Goal: Transaction & Acquisition: Purchase product/service

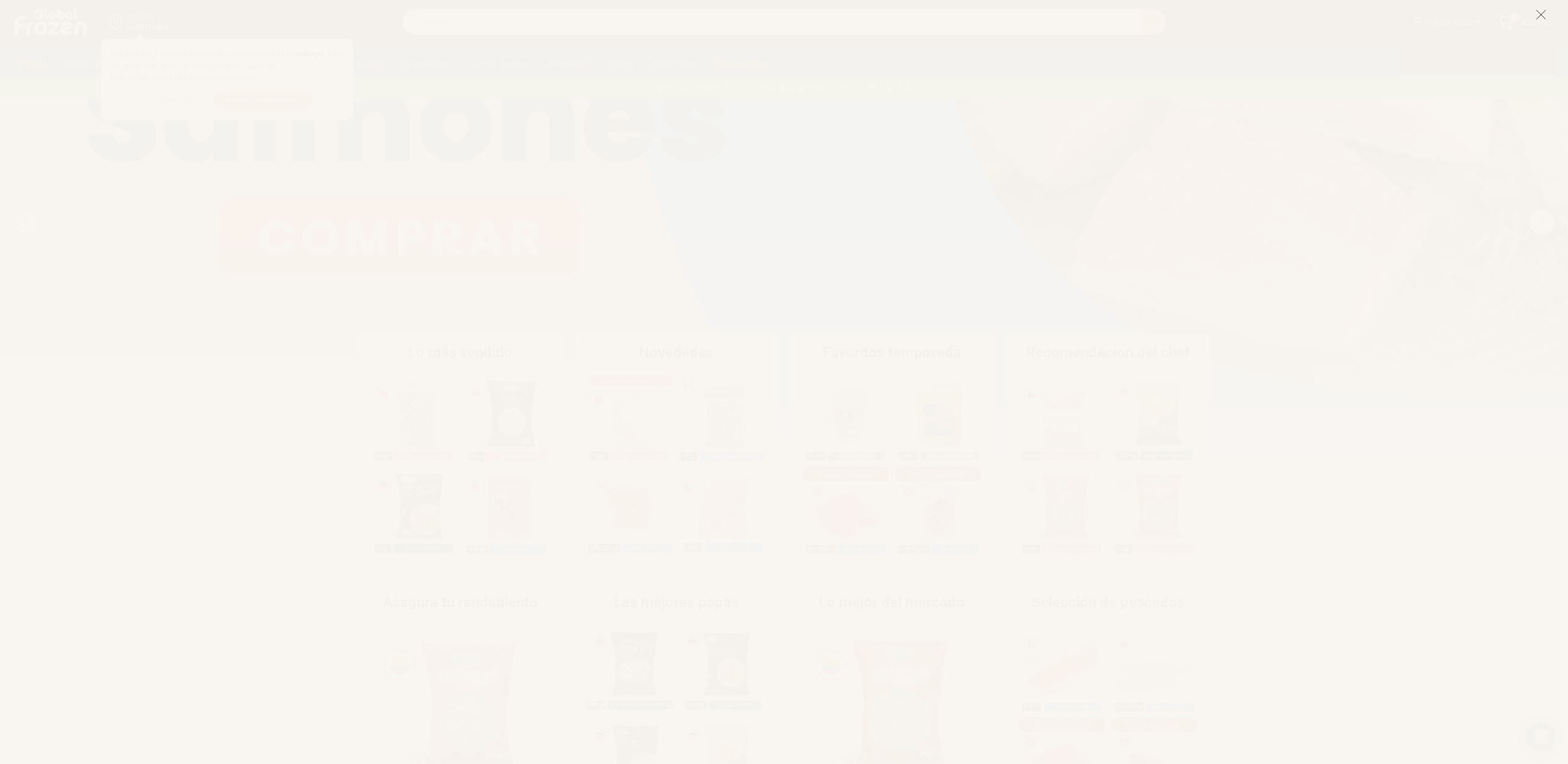
click at [1543, 19] on icon at bounding box center [1541, 14] width 11 height 11
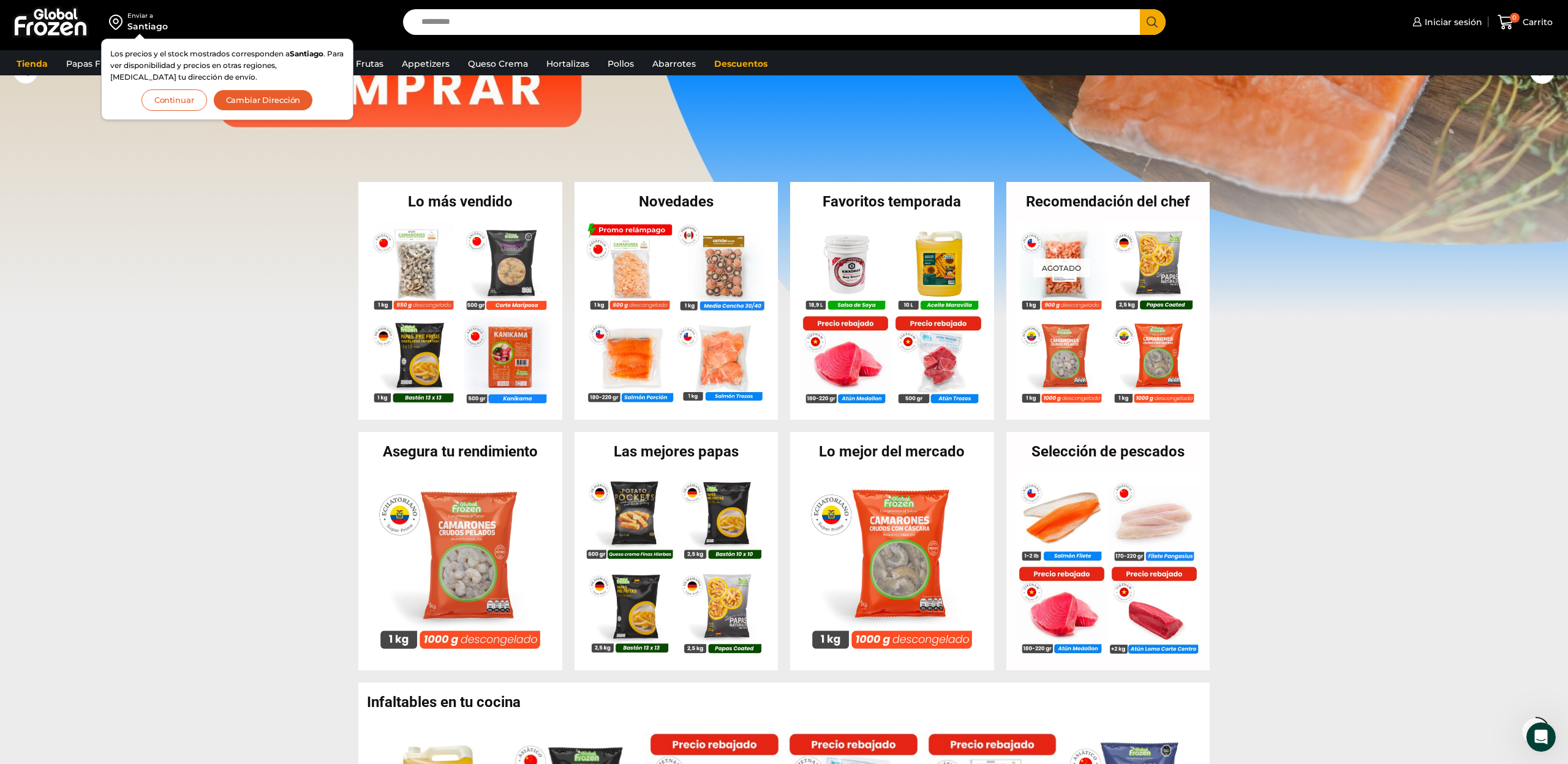
scroll to position [157, 0]
click at [170, 101] on button "Continuar" at bounding box center [174, 100] width 66 height 22
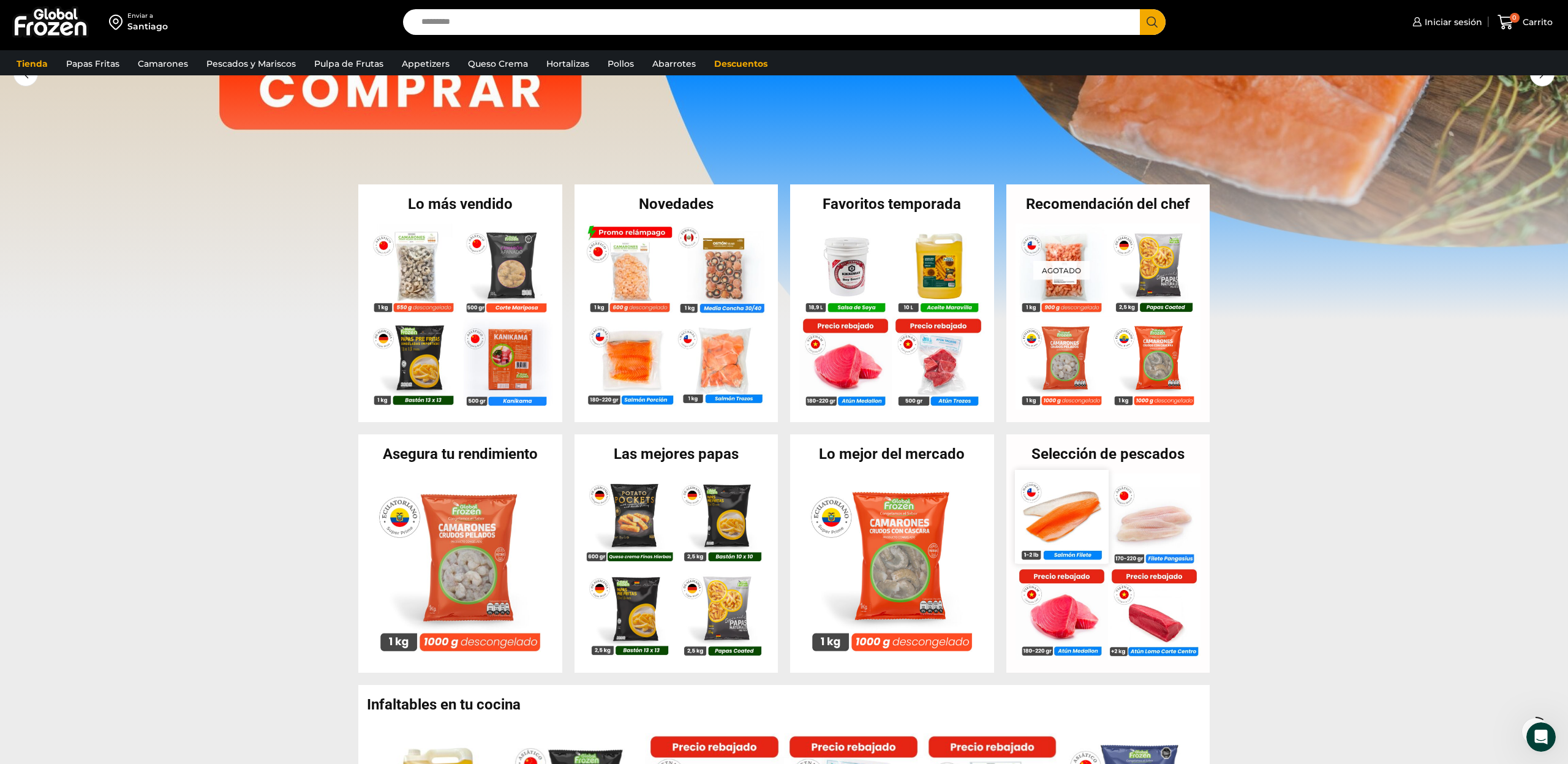
scroll to position [165, 0]
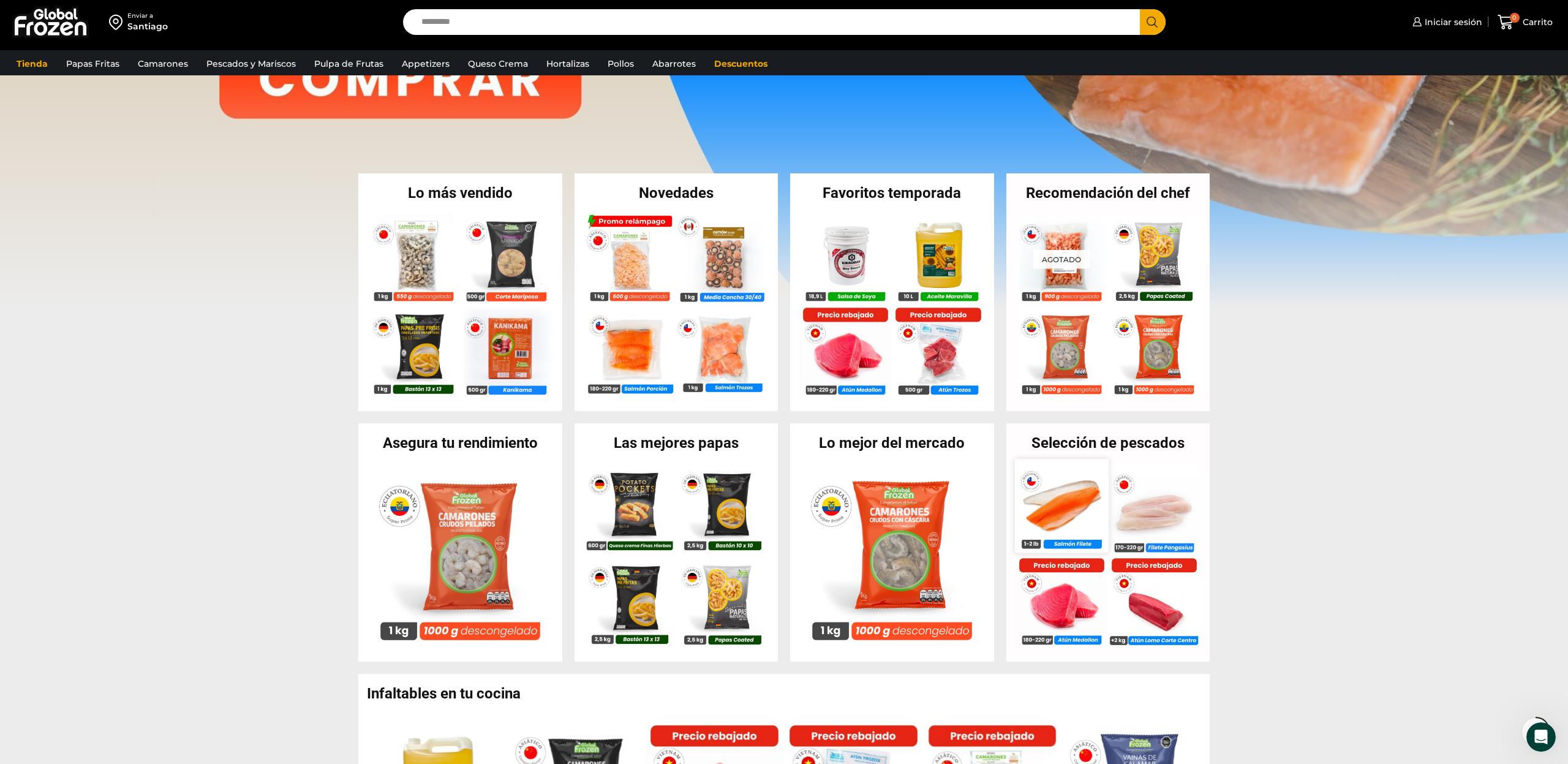
click at [1064, 507] on img at bounding box center [1061, 506] width 93 height 93
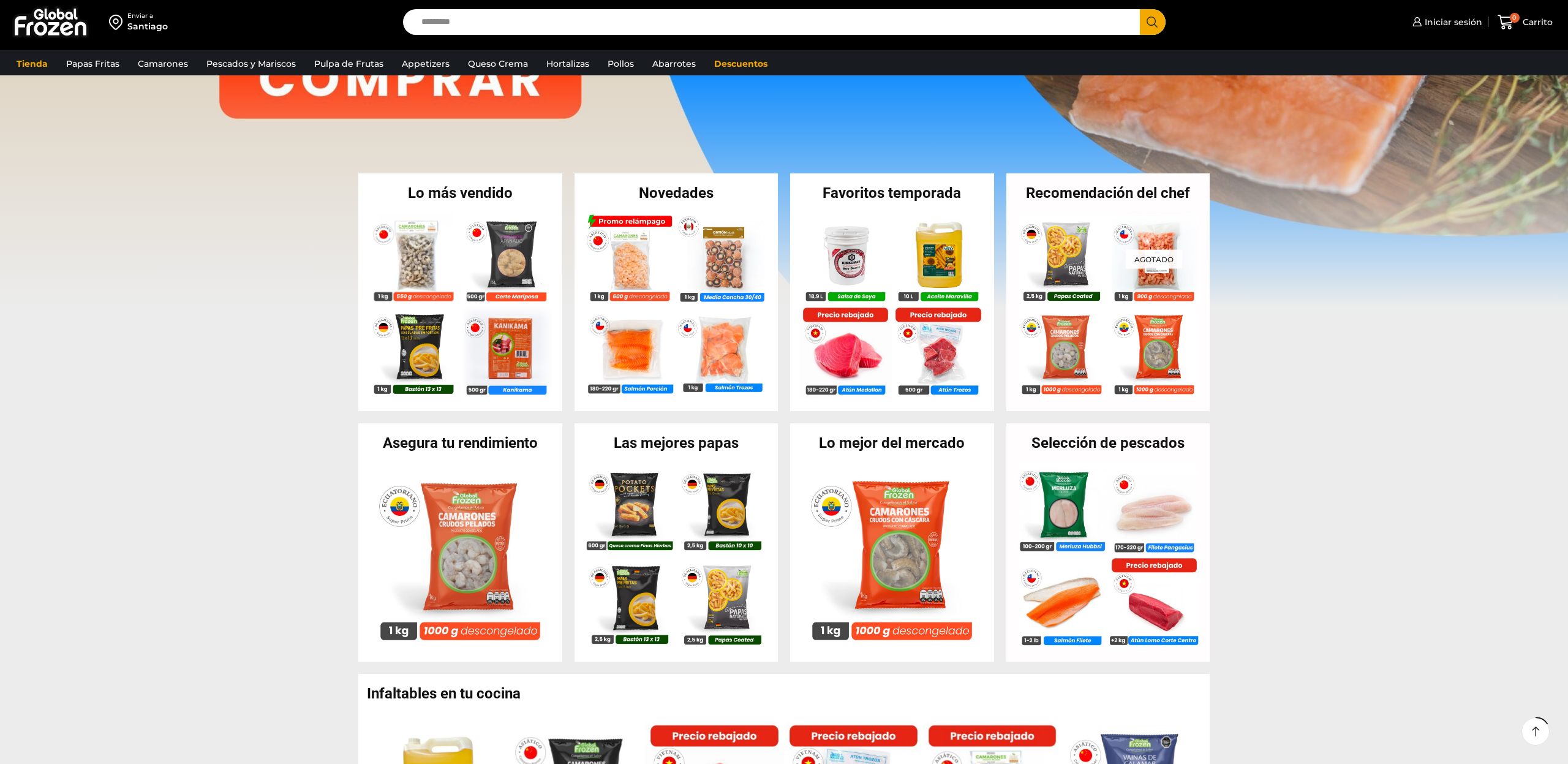
scroll to position [165, 0]
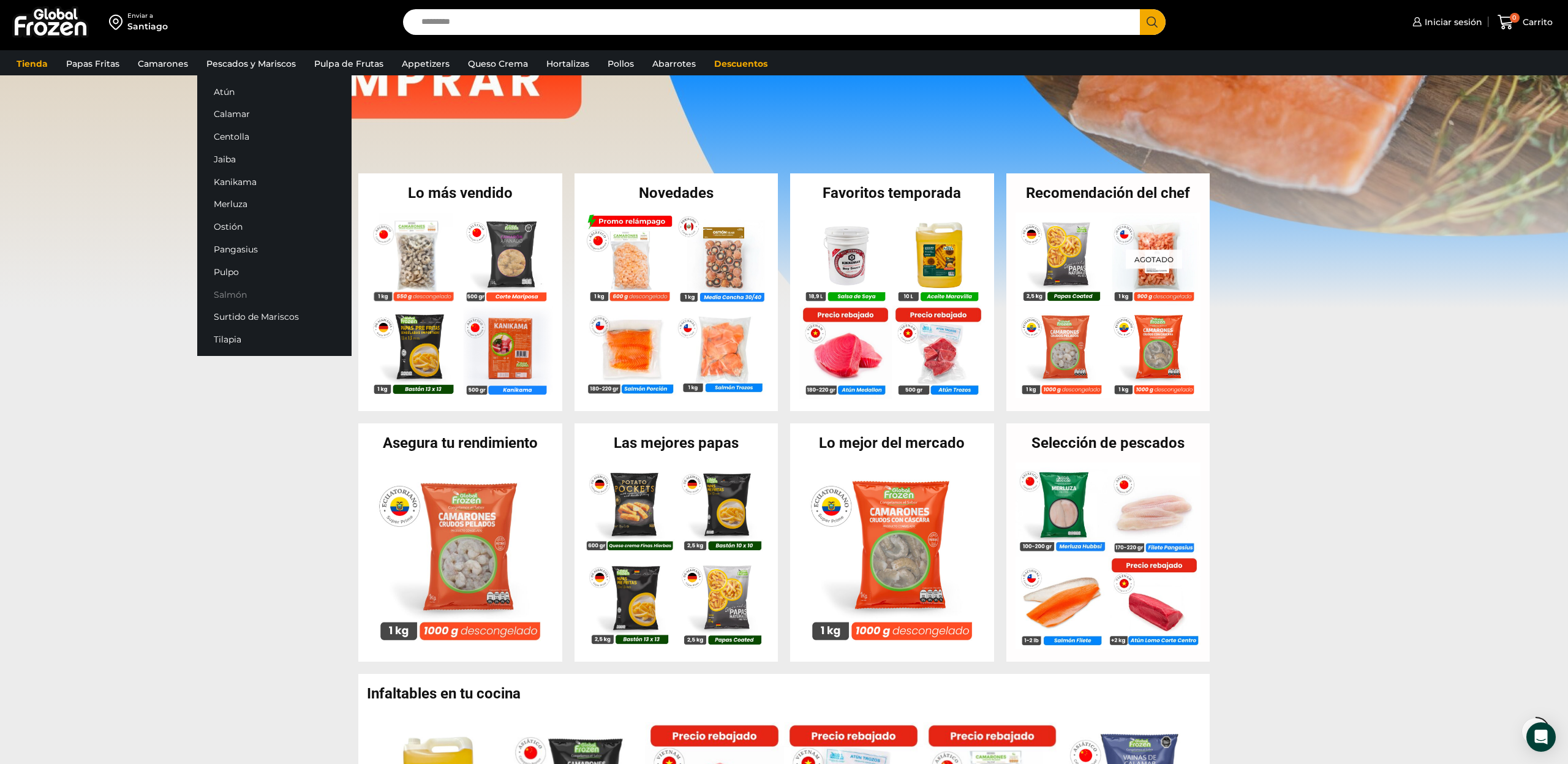
click at [227, 294] on link "Salmón" at bounding box center [274, 294] width 154 height 22
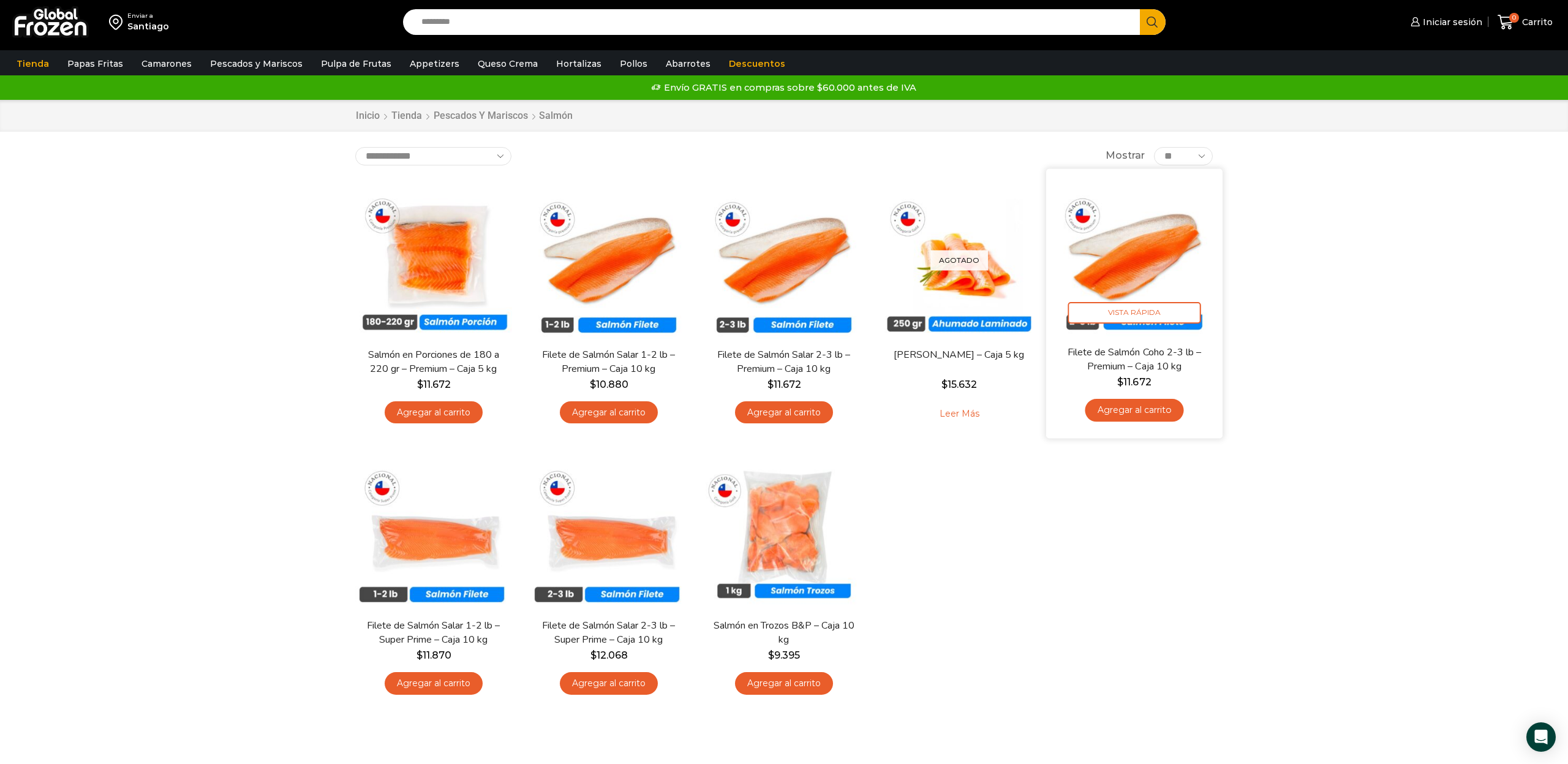
click at [1141, 411] on link "Agregar al carrito" at bounding box center [1134, 410] width 98 height 22
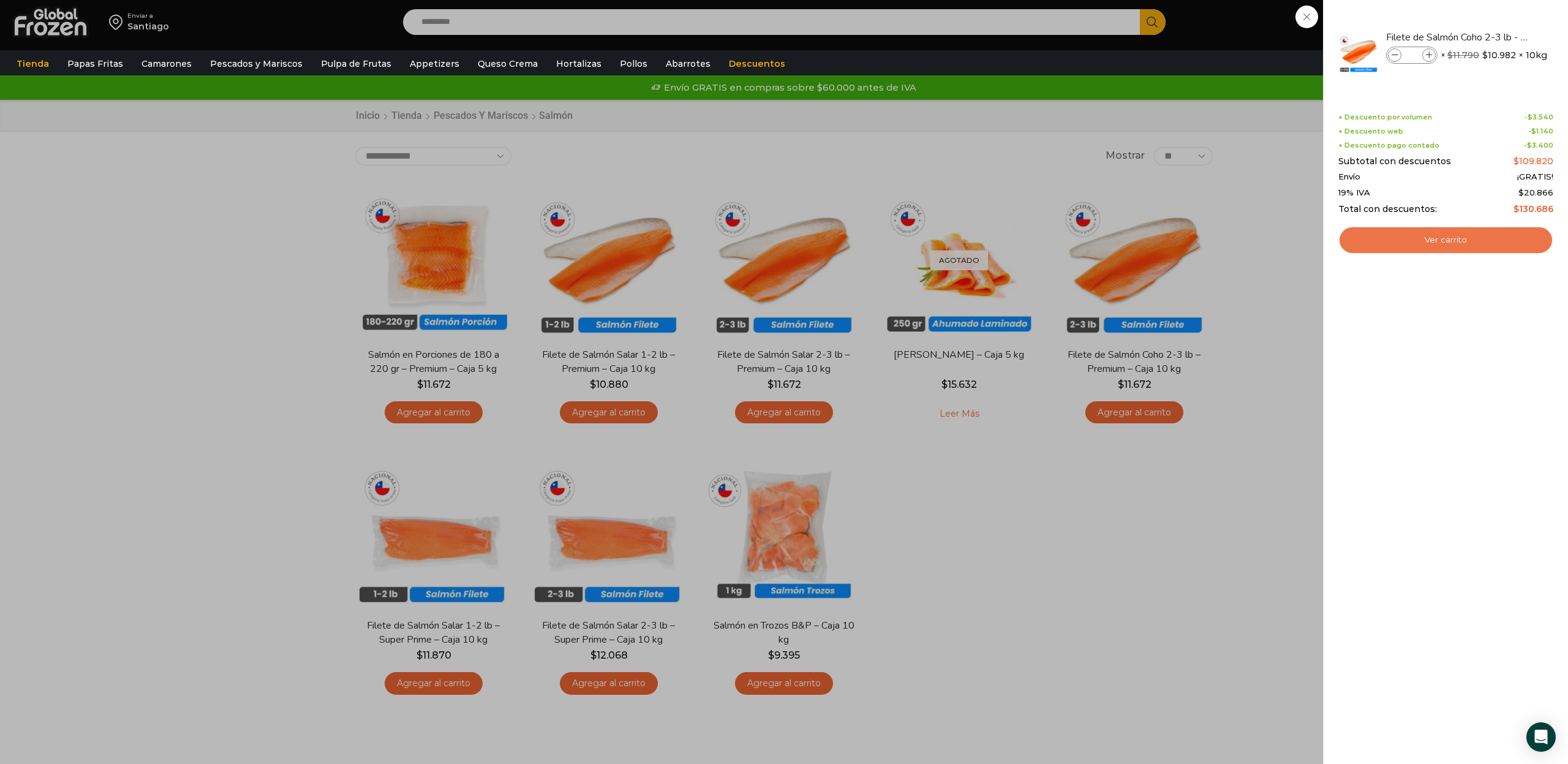
click at [1458, 235] on link "Ver carrito" at bounding box center [1446, 241] width 215 height 28
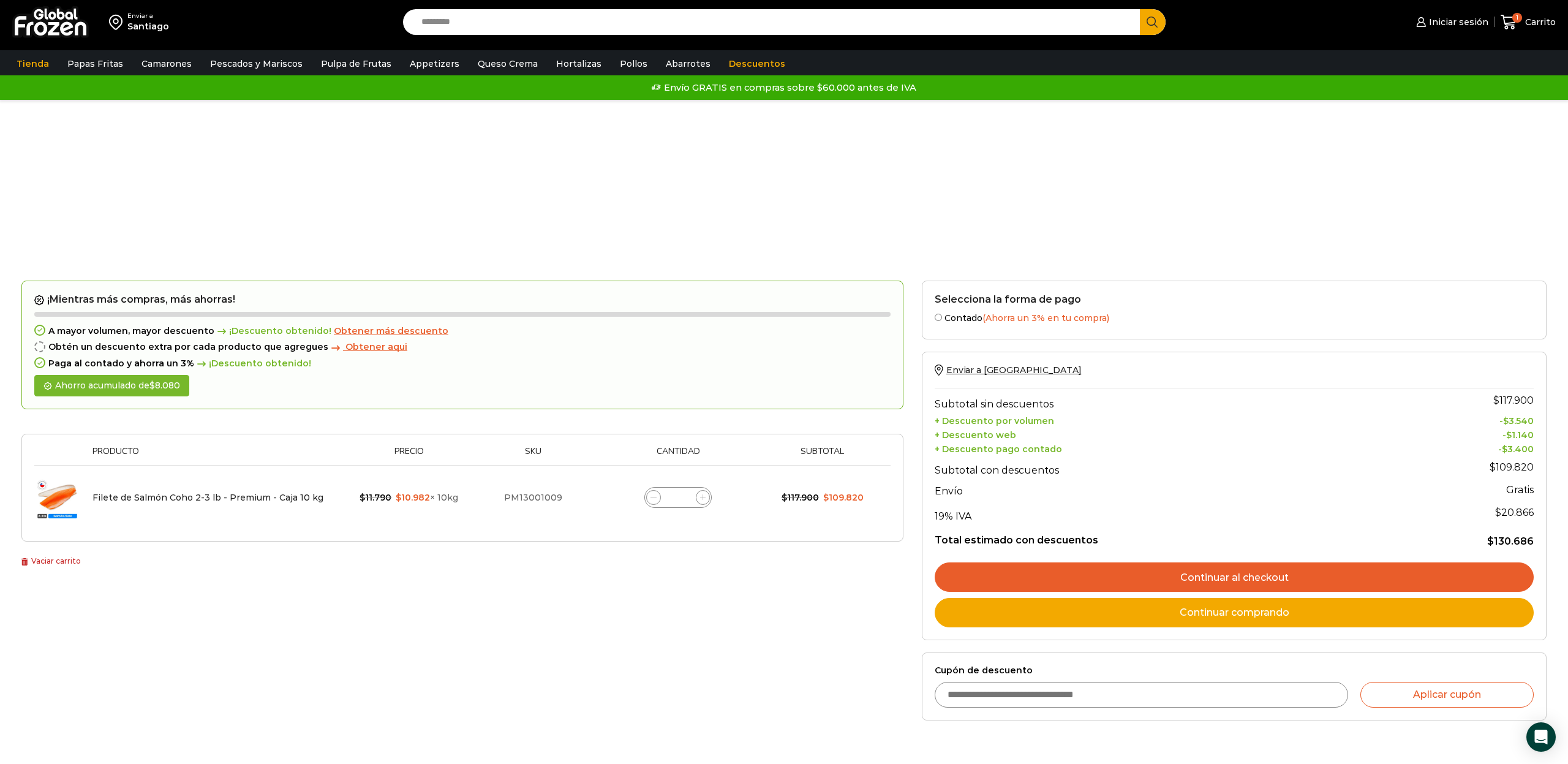
click at [1171, 690] on input "Cupón de descuento" at bounding box center [1141, 695] width 413 height 26
click at [1267, 571] on link "Continuar al checkout" at bounding box center [1234, 576] width 599 height 29
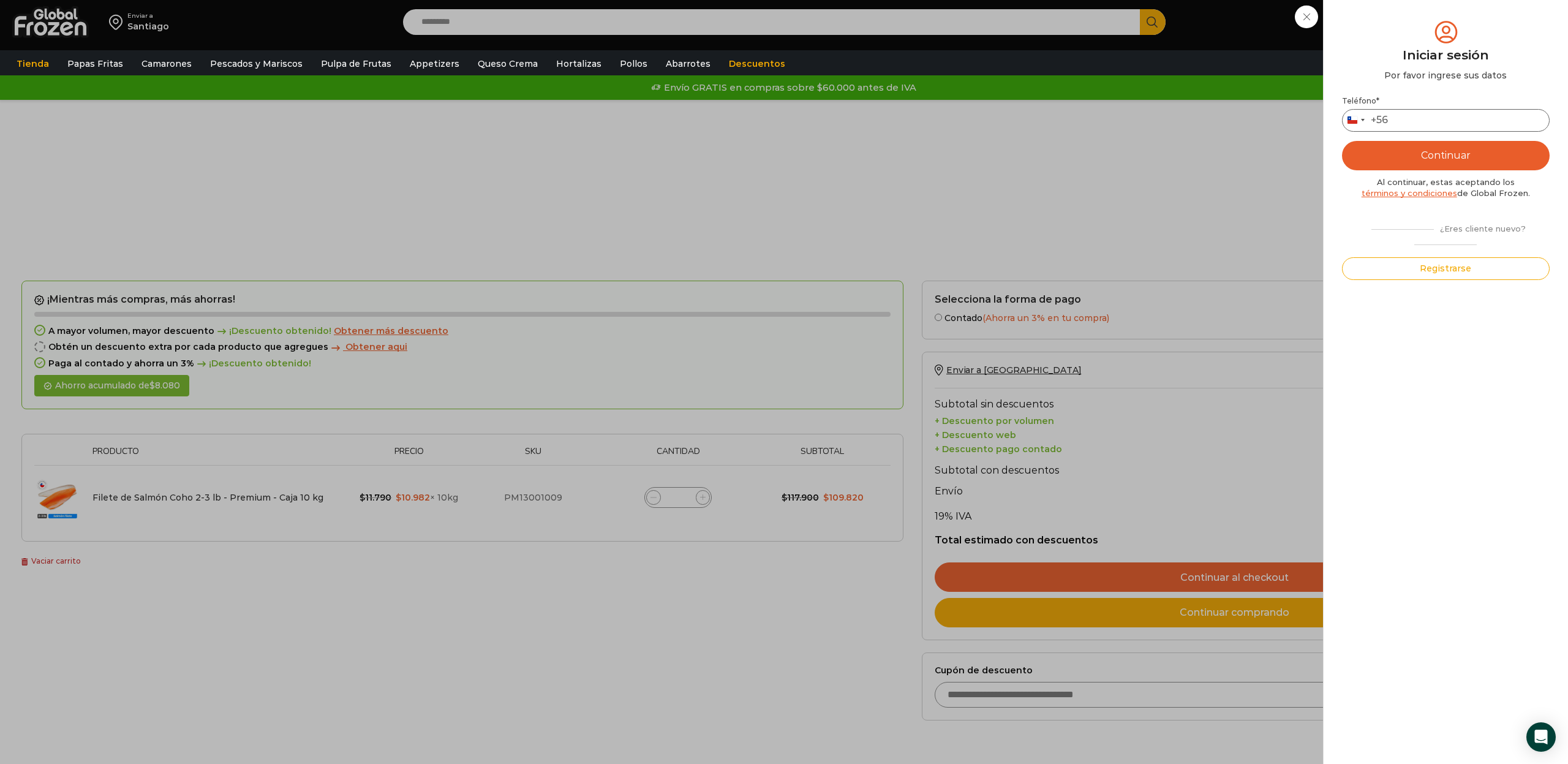
click at [1451, 121] on input "Teléfono *" at bounding box center [1446, 120] width 208 height 22
type input "*********"
click at [1473, 158] on button "Continuar" at bounding box center [1446, 155] width 208 height 29
click at [1363, 123] on input "text" at bounding box center [1360, 120] width 30 height 22
type input "*"
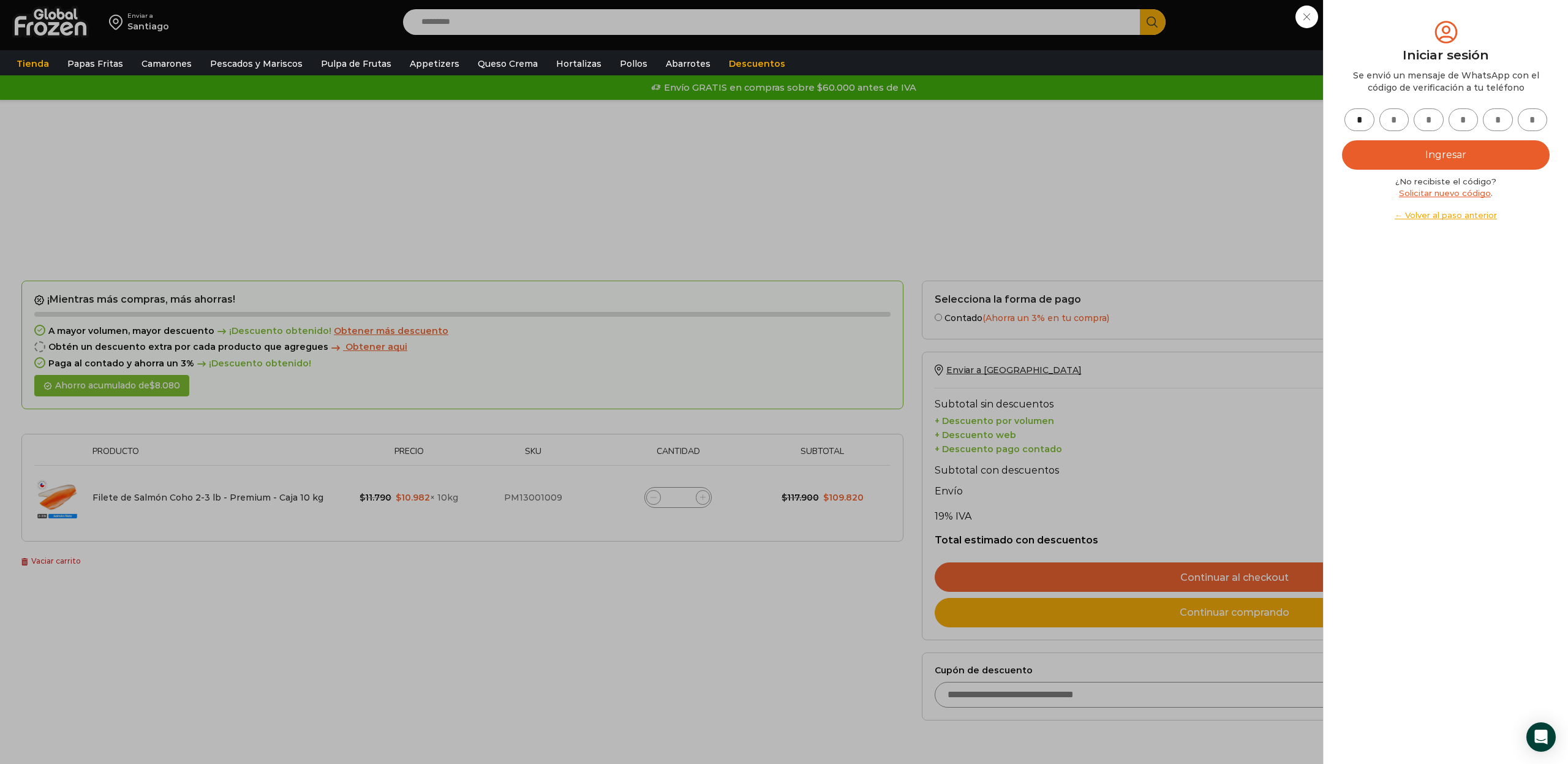
type input "*"
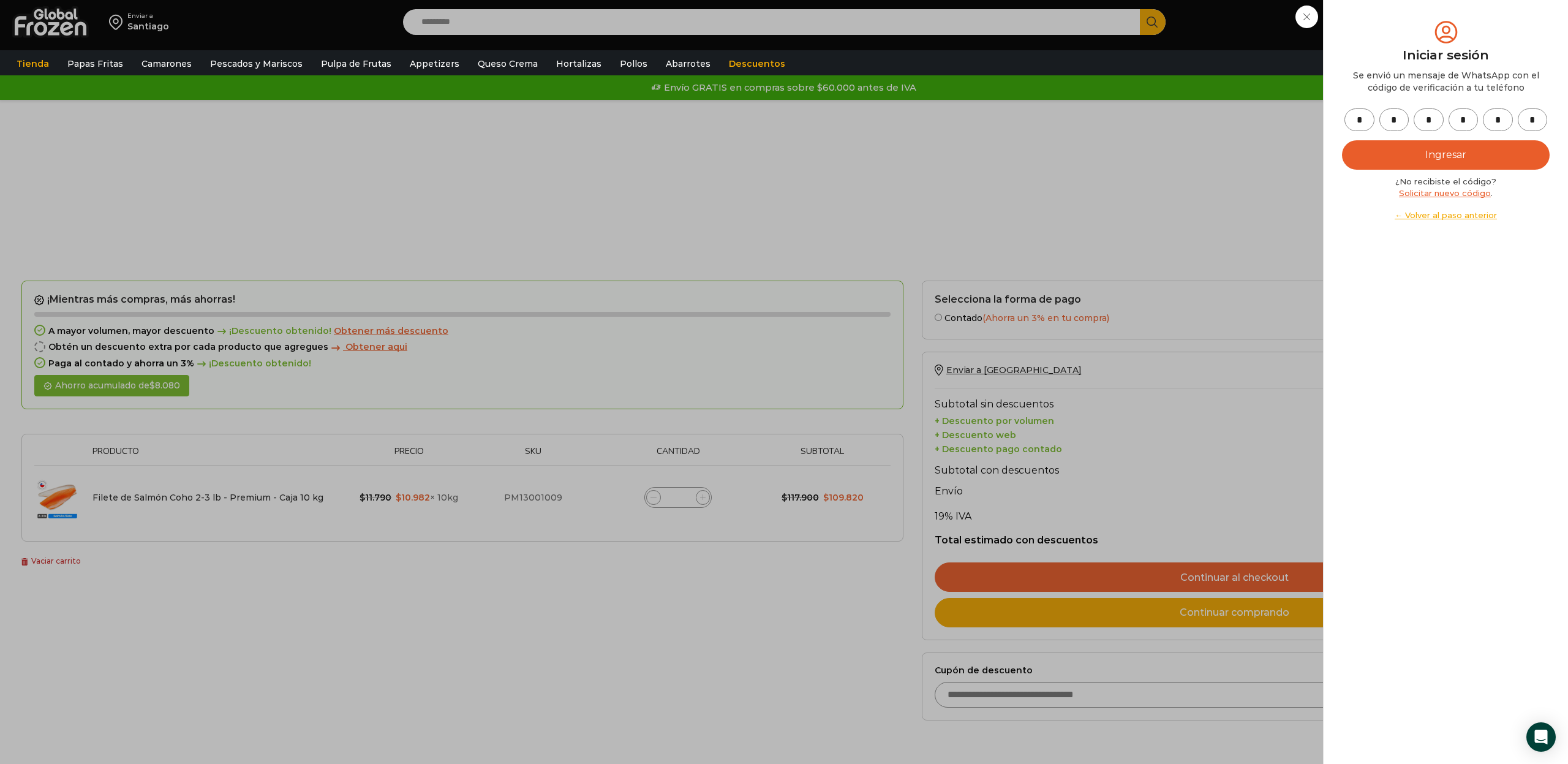
click at [1450, 159] on button "Ingresar" at bounding box center [1446, 154] width 208 height 29
click at [1470, 154] on button "Ingresar" at bounding box center [1446, 154] width 208 height 29
click at [1458, 163] on button "Ingresar" at bounding box center [1446, 154] width 208 height 29
drag, startPoint x: 1453, startPoint y: 161, endPoint x: 1427, endPoint y: 161, distance: 26.0
click at [1451, 161] on button "Ingresar" at bounding box center [1446, 154] width 208 height 29
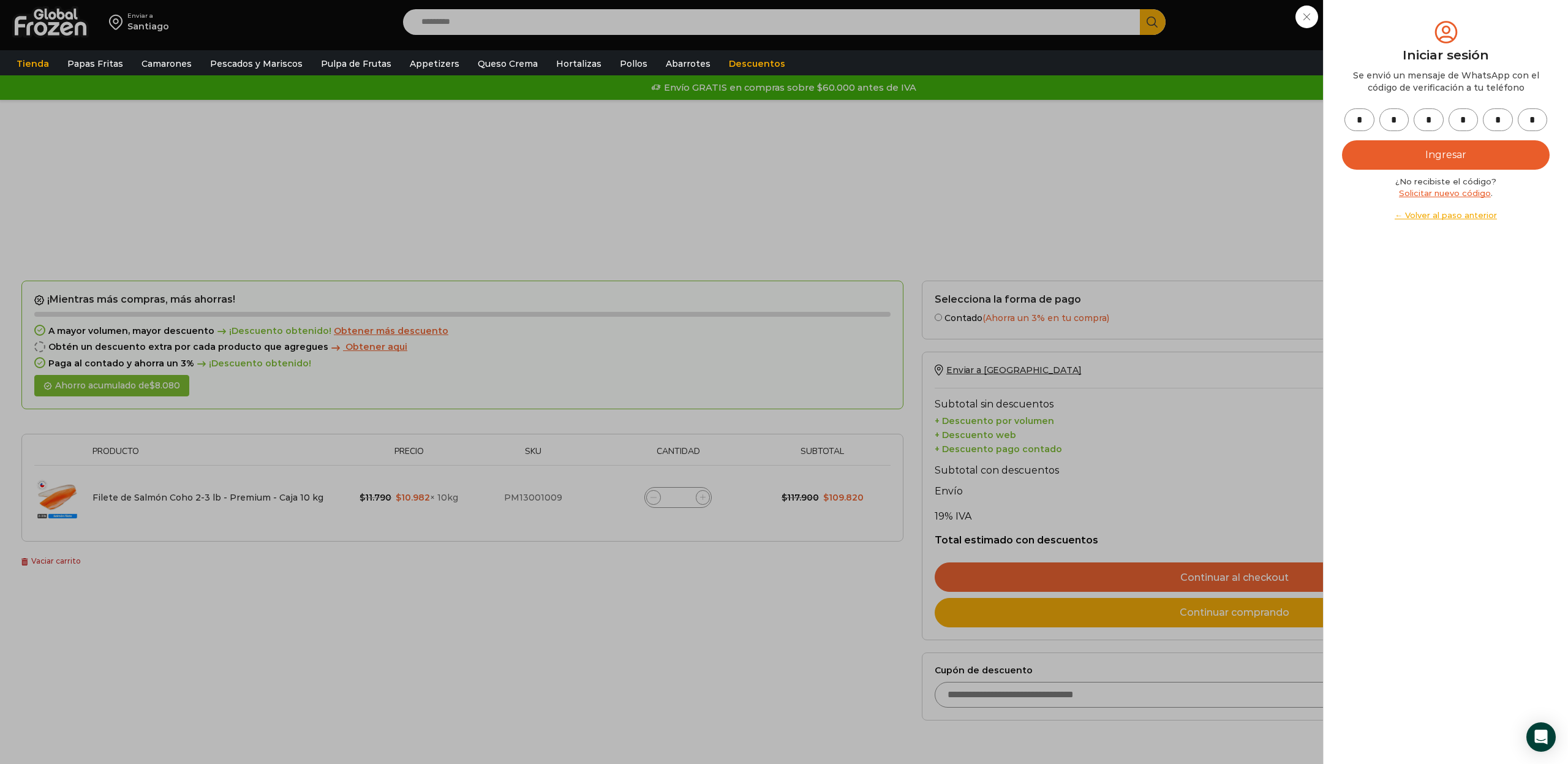
click at [1413, 16] on div "Iniciar sesión Mi cuenta Login Register Iniciar sesión Por favor ingrese sus da…" at bounding box center [1450, 22] width 74 height 25
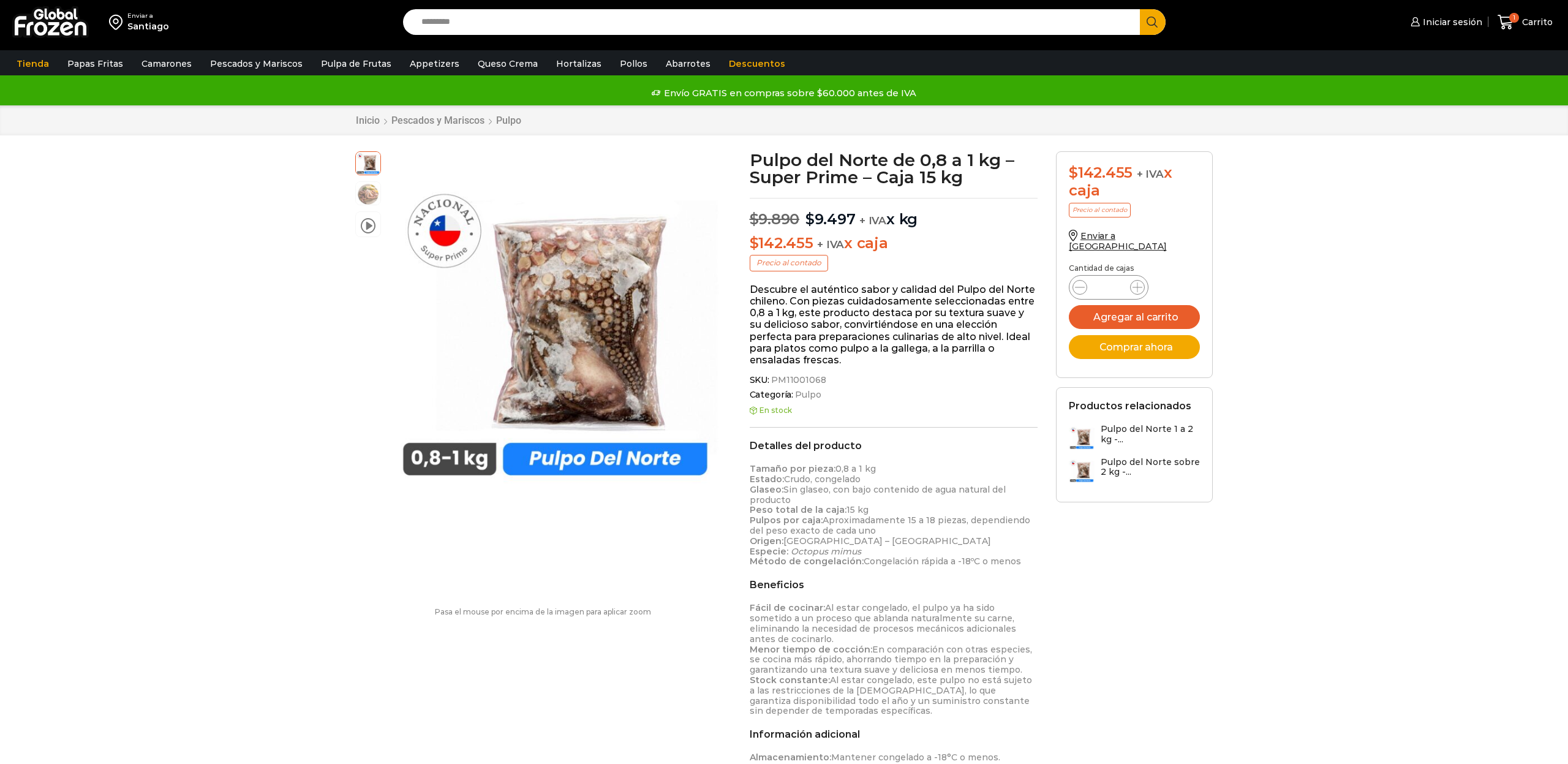
scroll to position [1, 0]
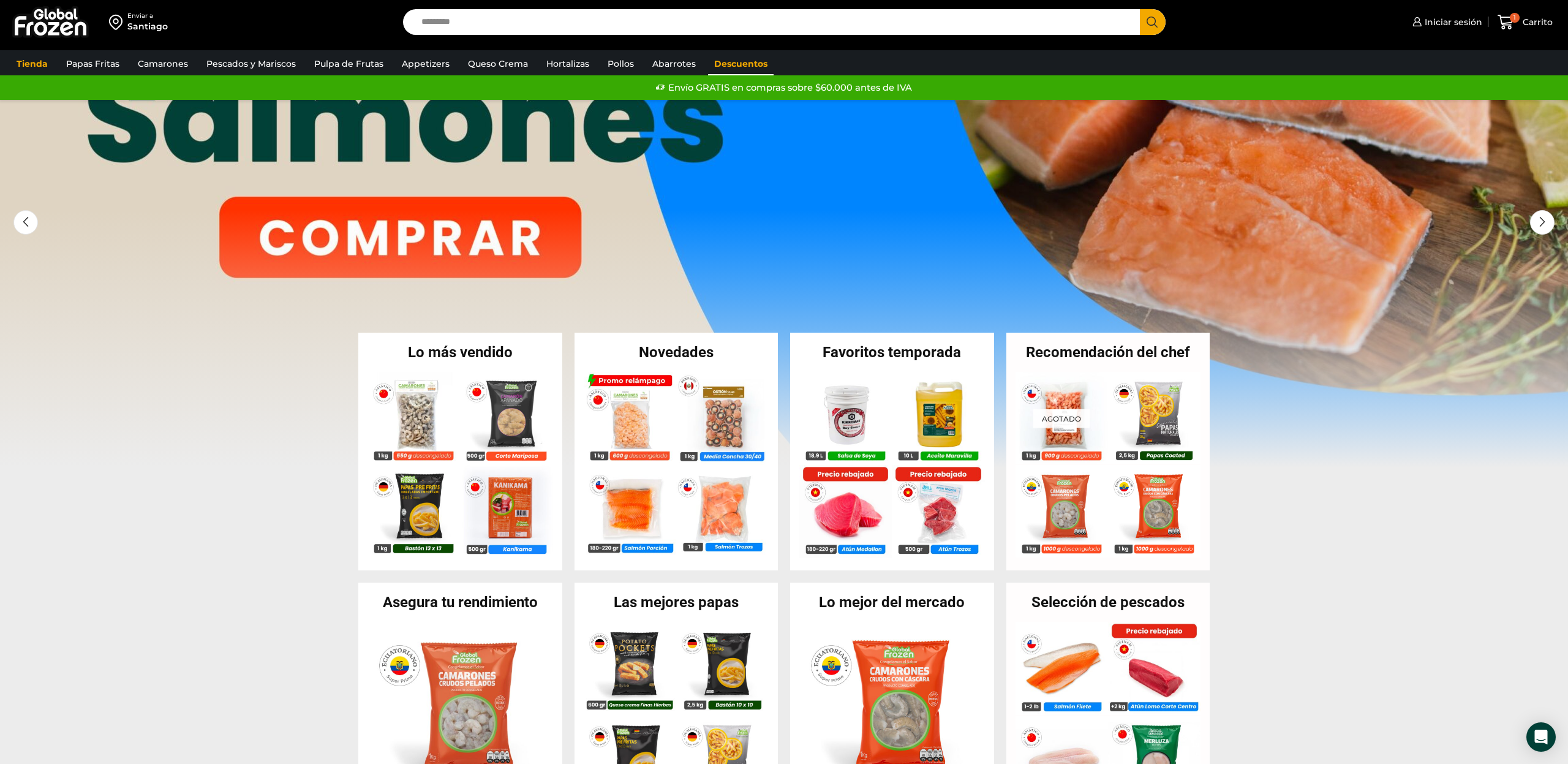
click at [750, 68] on link "Descuentos" at bounding box center [741, 63] width 66 height 23
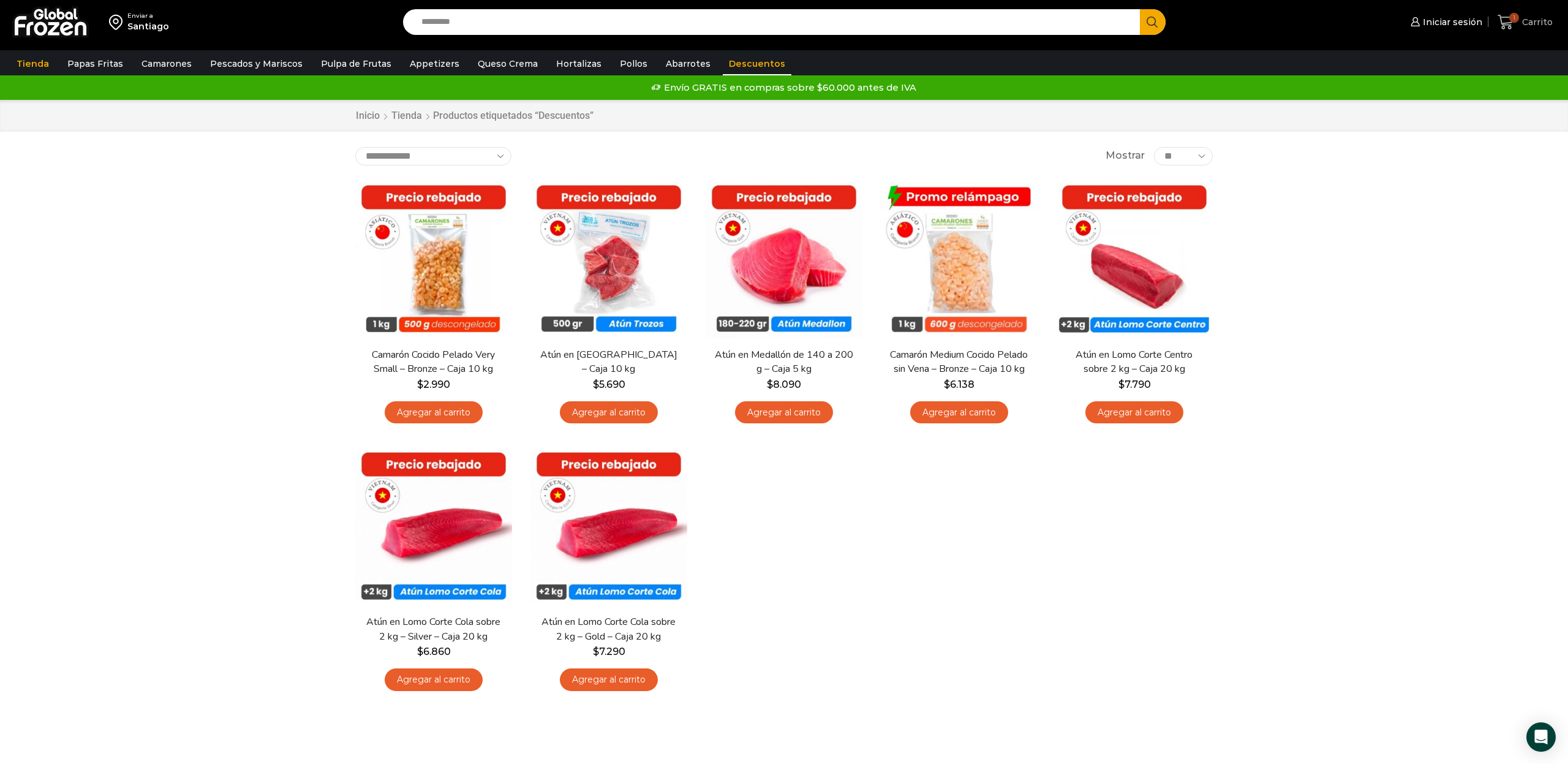
click at [1534, 22] on span "Carrito" at bounding box center [1536, 22] width 34 height 12
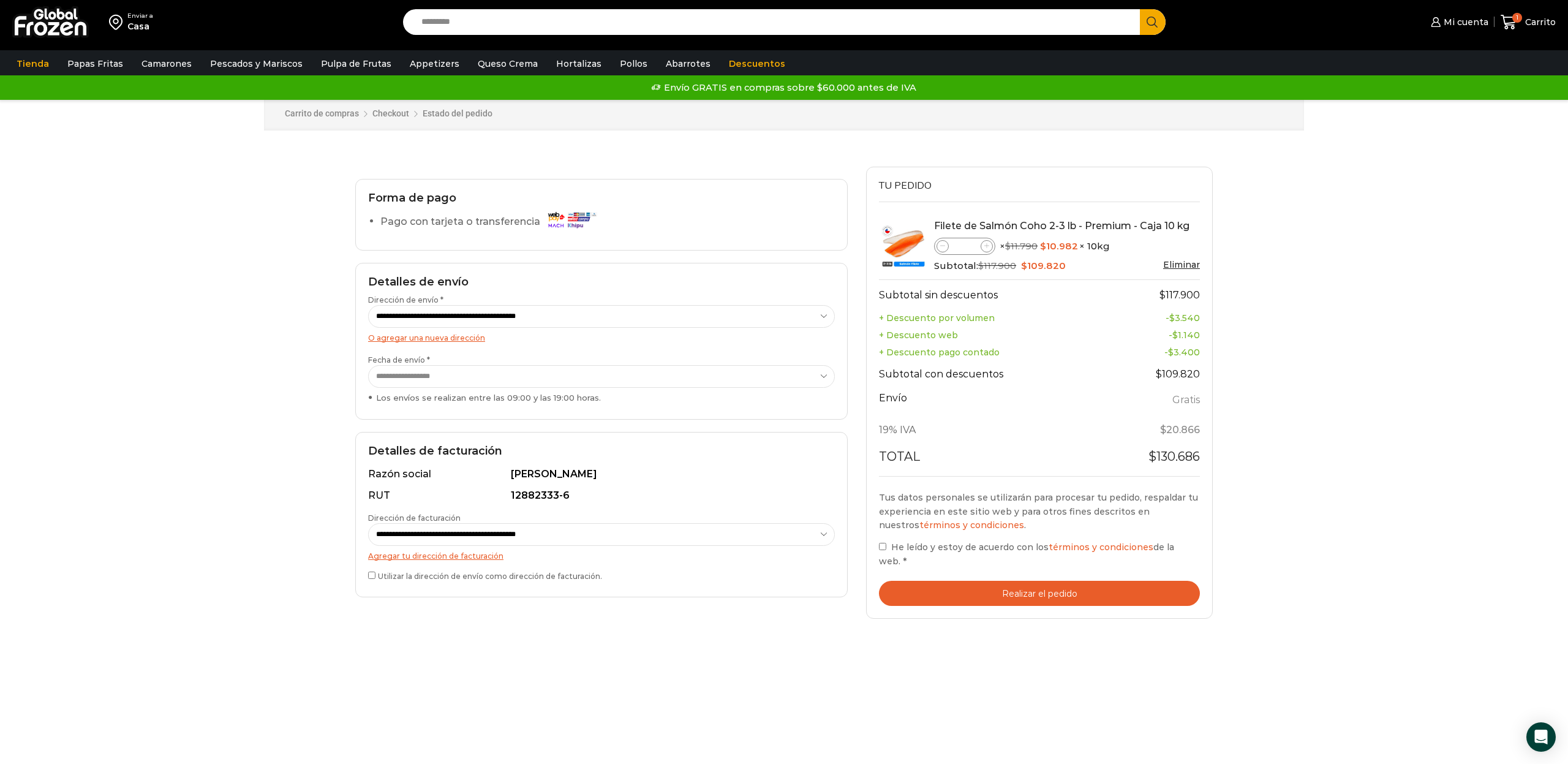
click at [1019, 581] on button "Realizar el pedido" at bounding box center [1039, 593] width 321 height 25
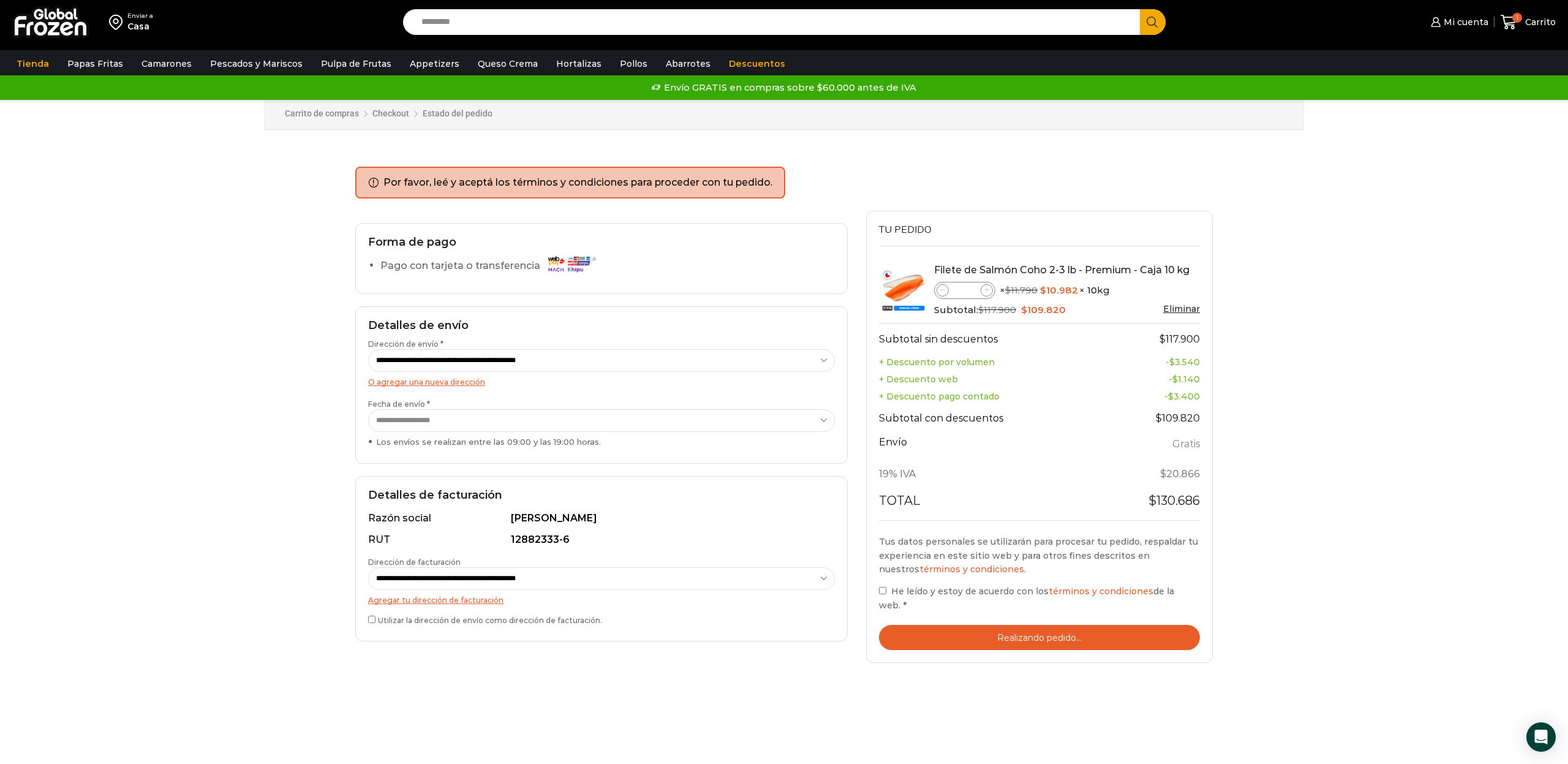
click at [368, 615] on div "**********" at bounding box center [602, 558] width 493 height 165
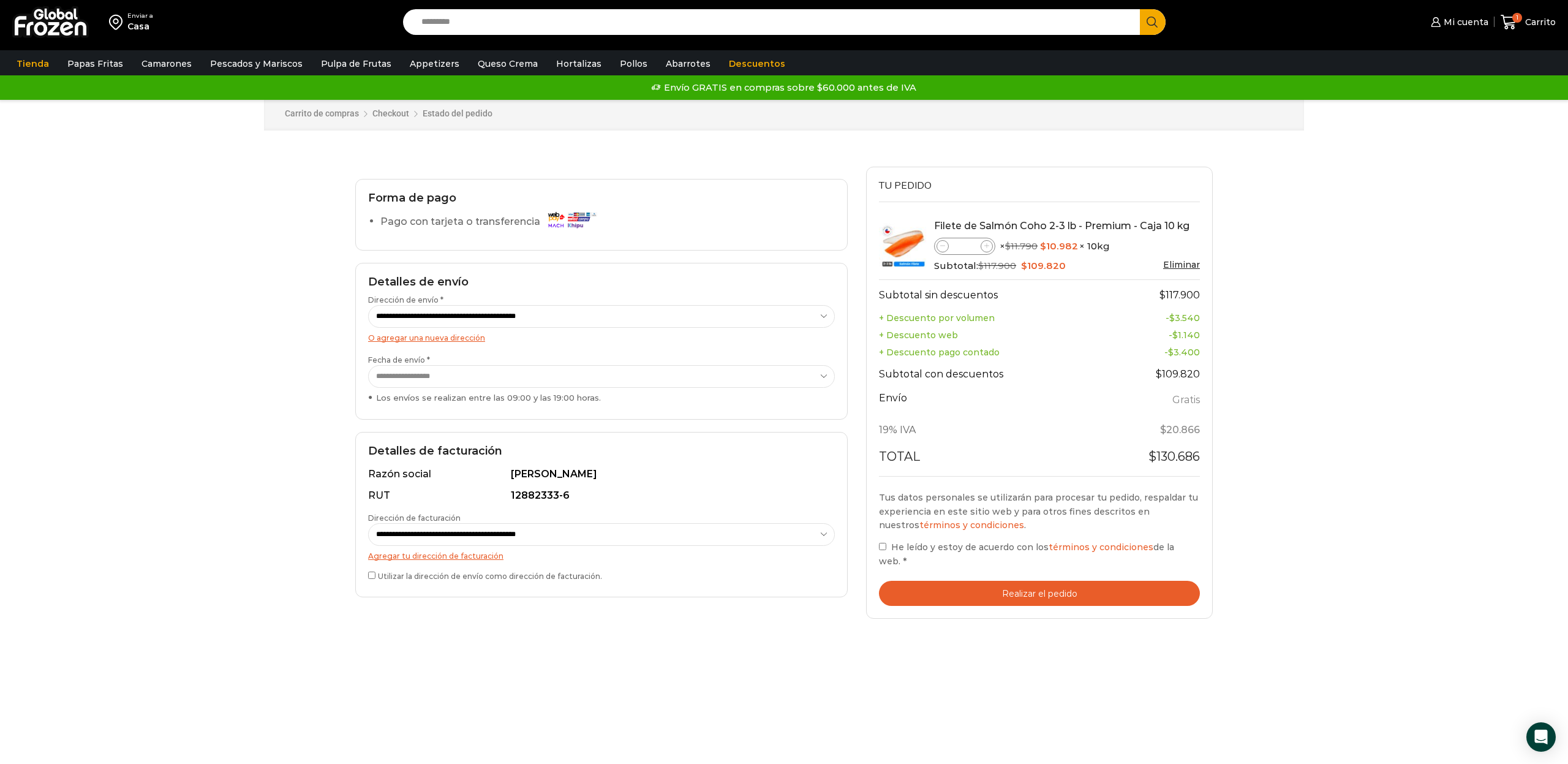
click at [989, 581] on button "Realizar el pedido" at bounding box center [1039, 593] width 321 height 25
